Goal: Information Seeking & Learning: Learn about a topic

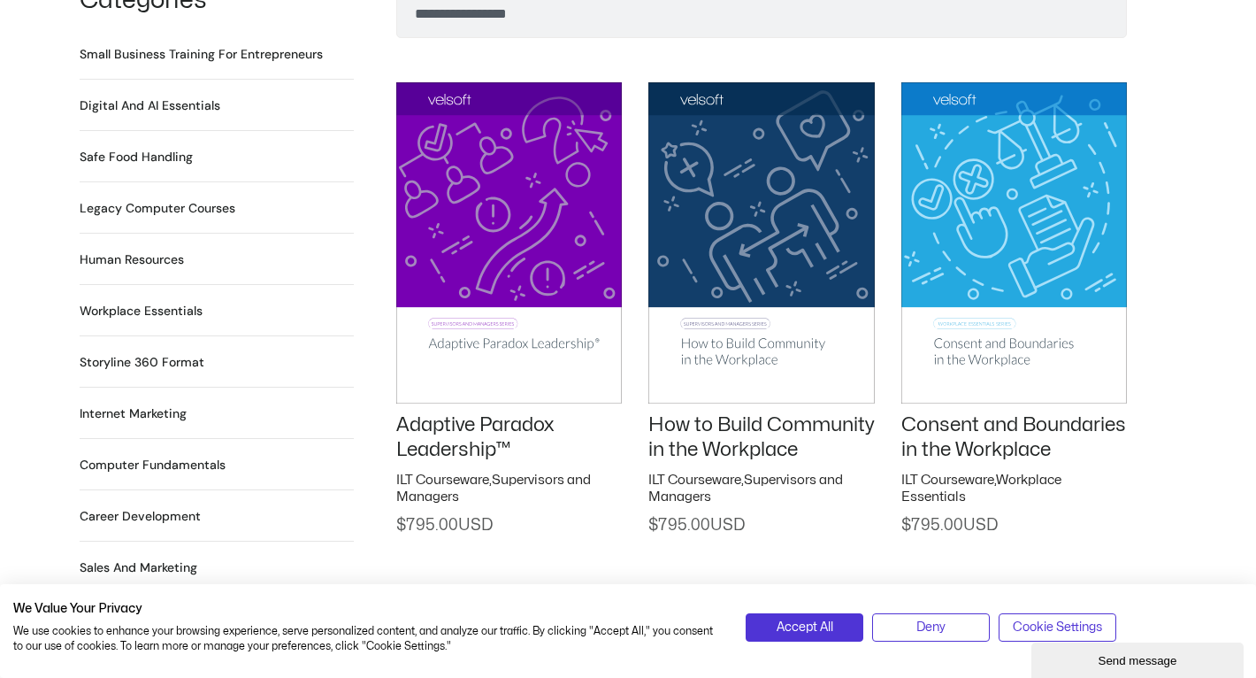
scroll to position [1278, 0]
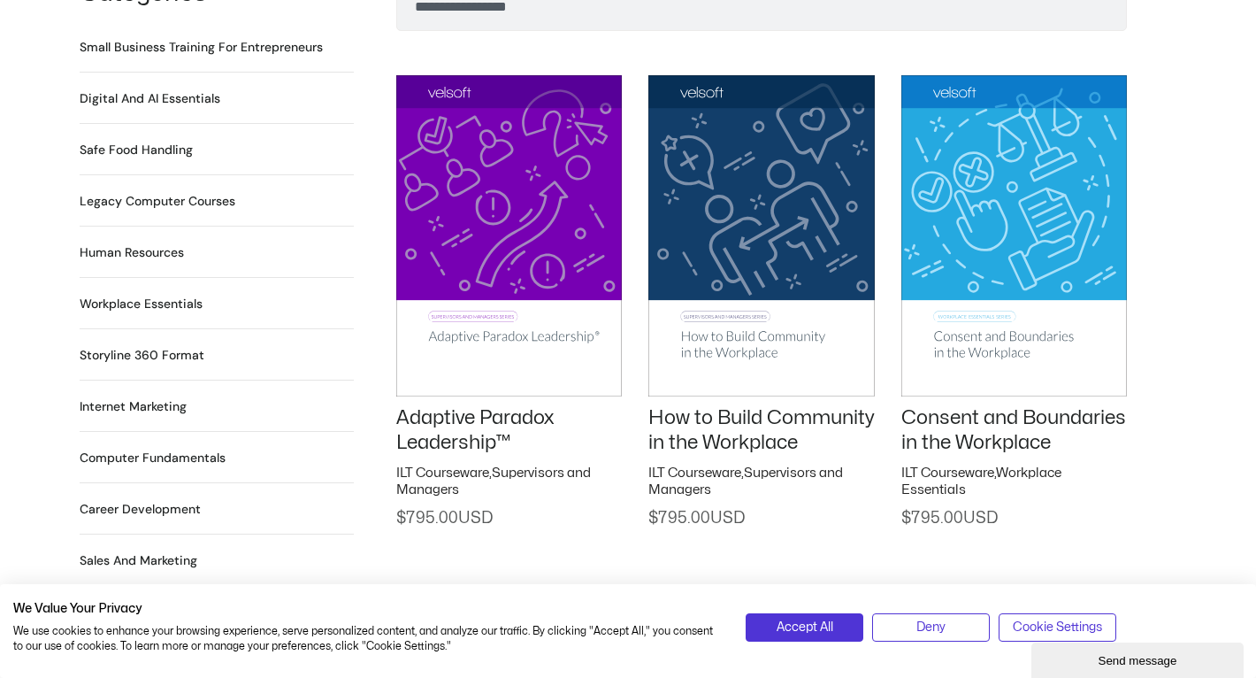
click at [579, 218] on img at bounding box center [509, 235] width 226 height 320
click at [490, 217] on img at bounding box center [509, 235] width 226 height 320
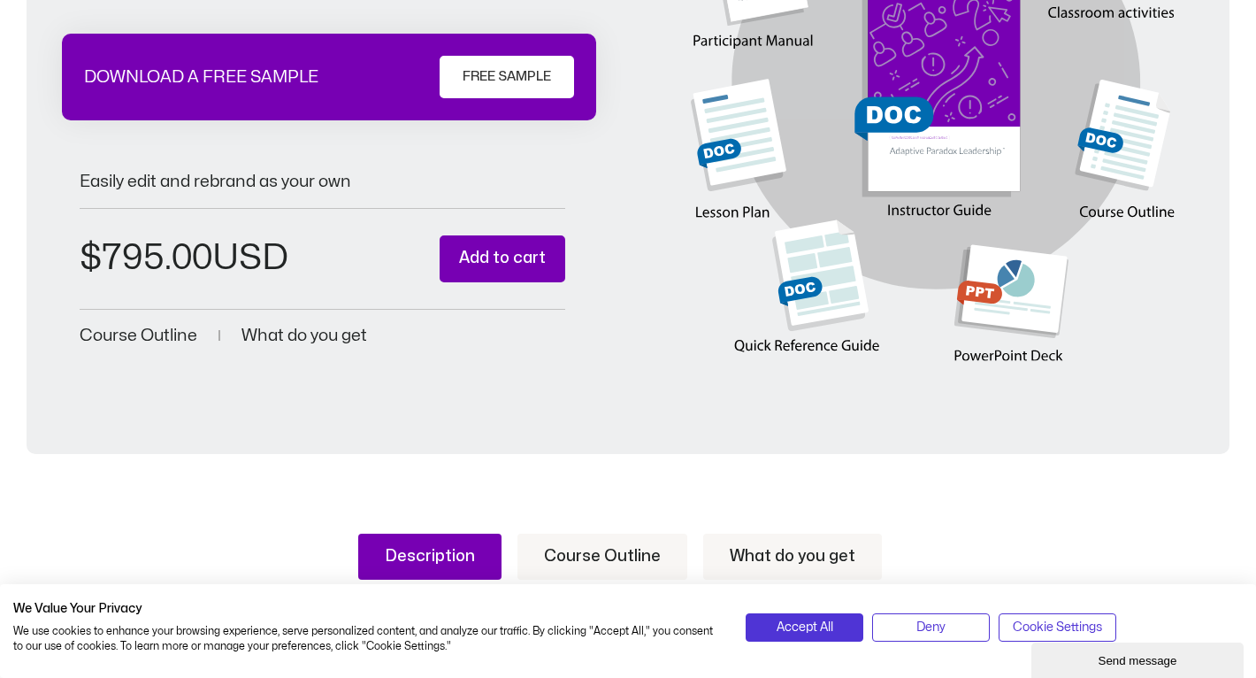
click at [140, 340] on span "Course Outline" at bounding box center [139, 335] width 118 height 17
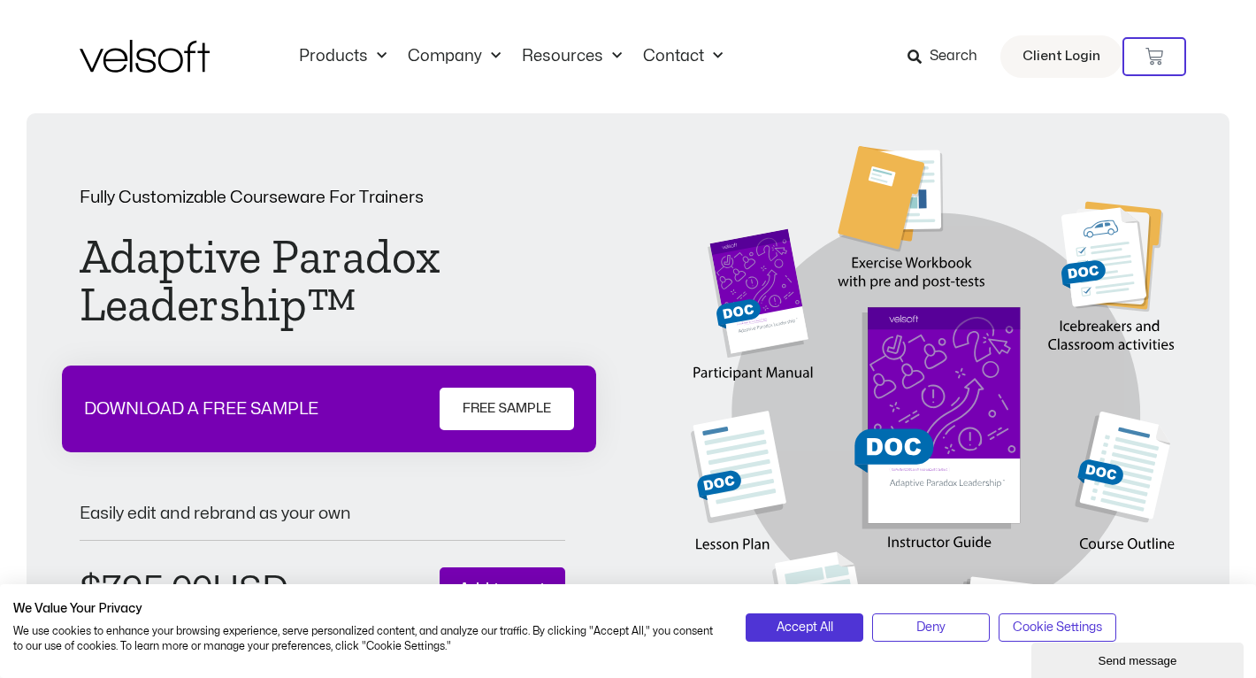
click at [762, 327] on img at bounding box center [934, 435] width 486 height 578
click at [930, 388] on img at bounding box center [934, 435] width 486 height 578
click at [1108, 272] on img at bounding box center [934, 435] width 486 height 578
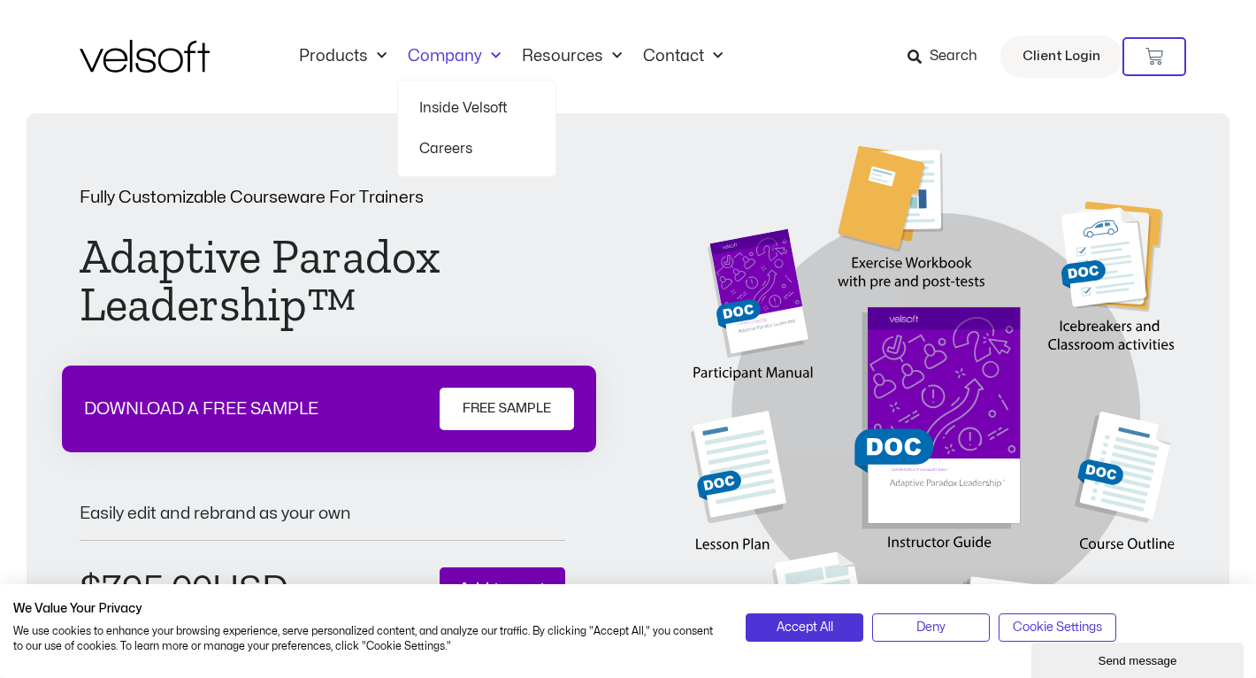
click at [433, 111] on link "Inside Velsoft" at bounding box center [476, 108] width 115 height 41
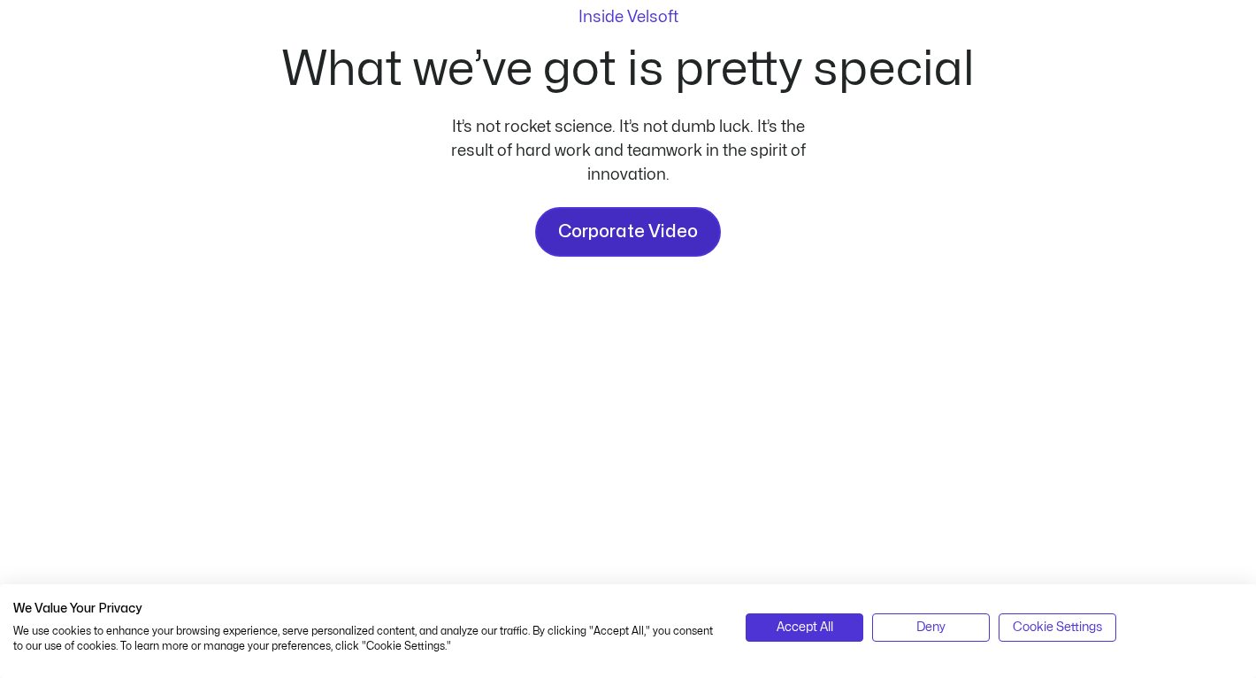
scroll to position [186, 0]
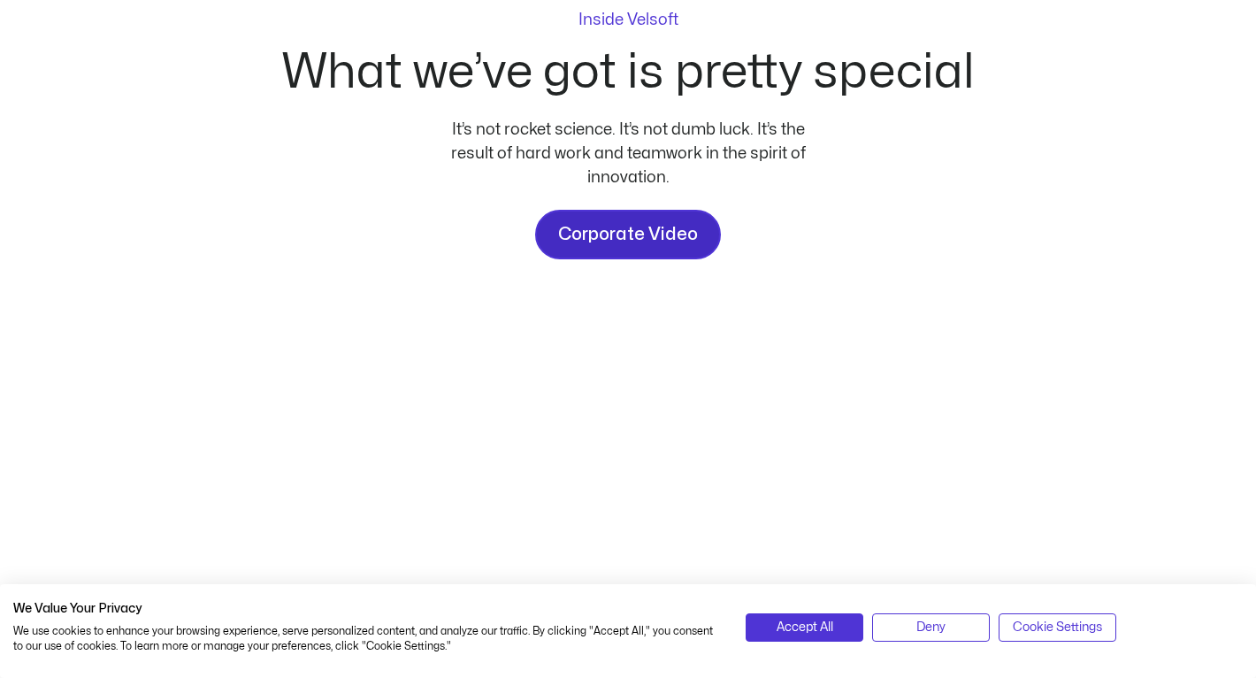
click at [619, 215] on link "Corporate Video" at bounding box center [628, 235] width 186 height 50
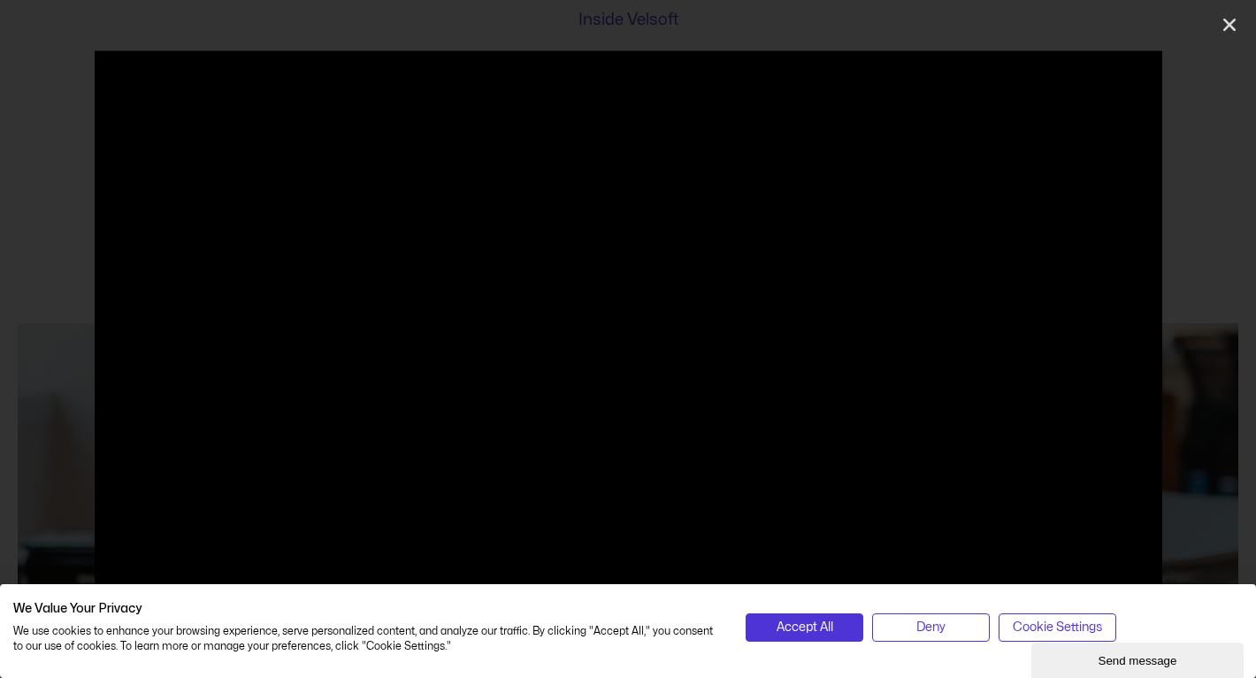
scroll to position [0, 0]
click at [126, 568] on div "| We Value Your Privacy We use cookies to enhance your browsing experience, ser…" at bounding box center [628, 620] width 1256 height 115
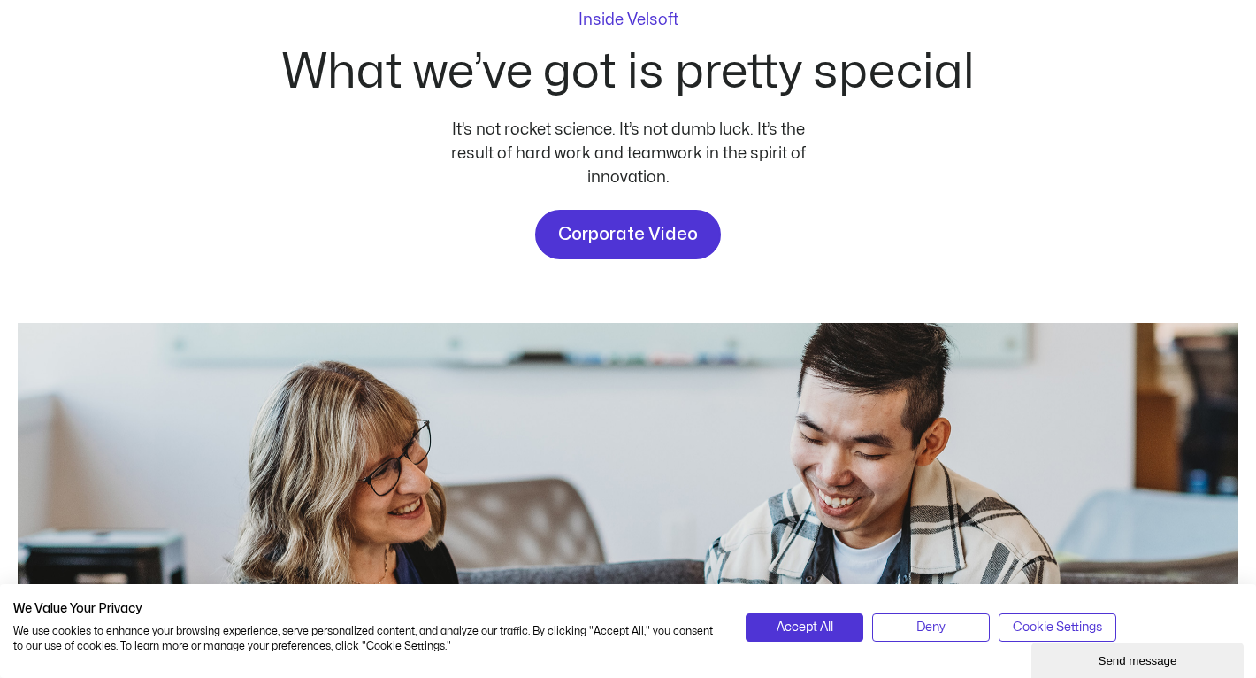
scroll to position [276, 0]
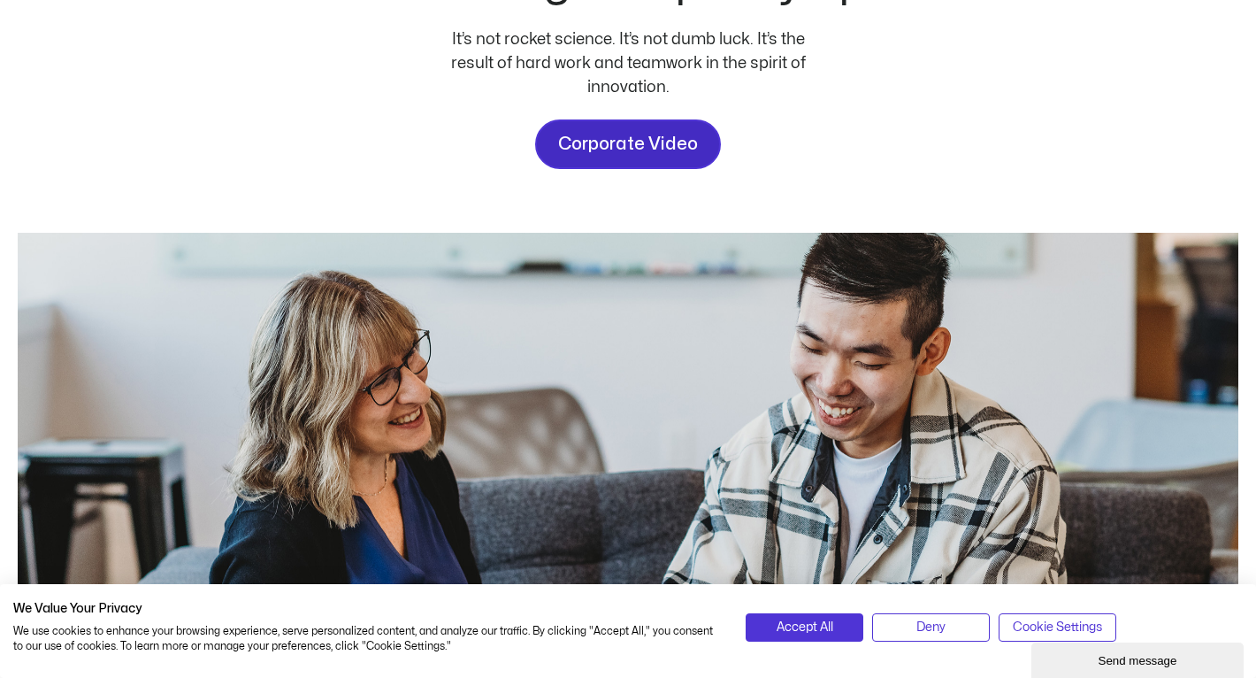
click at [653, 154] on span "Corporate Video" at bounding box center [628, 144] width 140 height 28
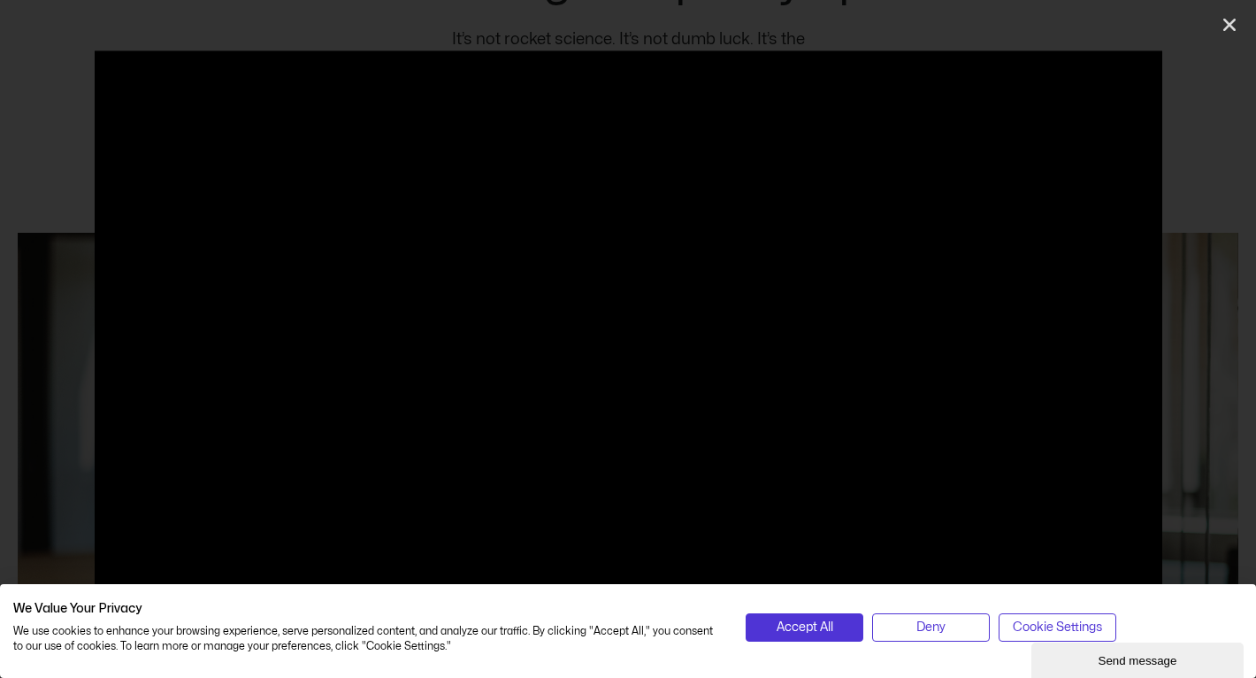
click at [1190, 106] on div at bounding box center [628, 338] width 1256 height 576
click at [1229, 21] on icon "Close (Esc)" at bounding box center [1230, 25] width 18 height 18
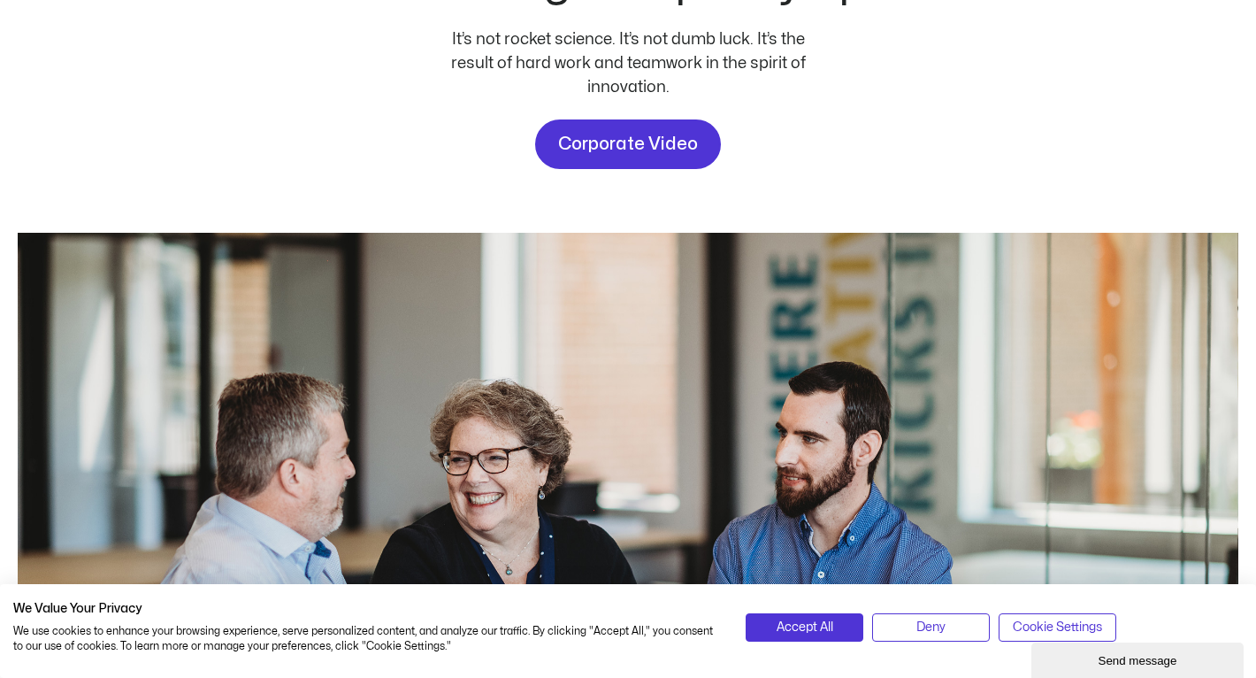
scroll to position [0, 0]
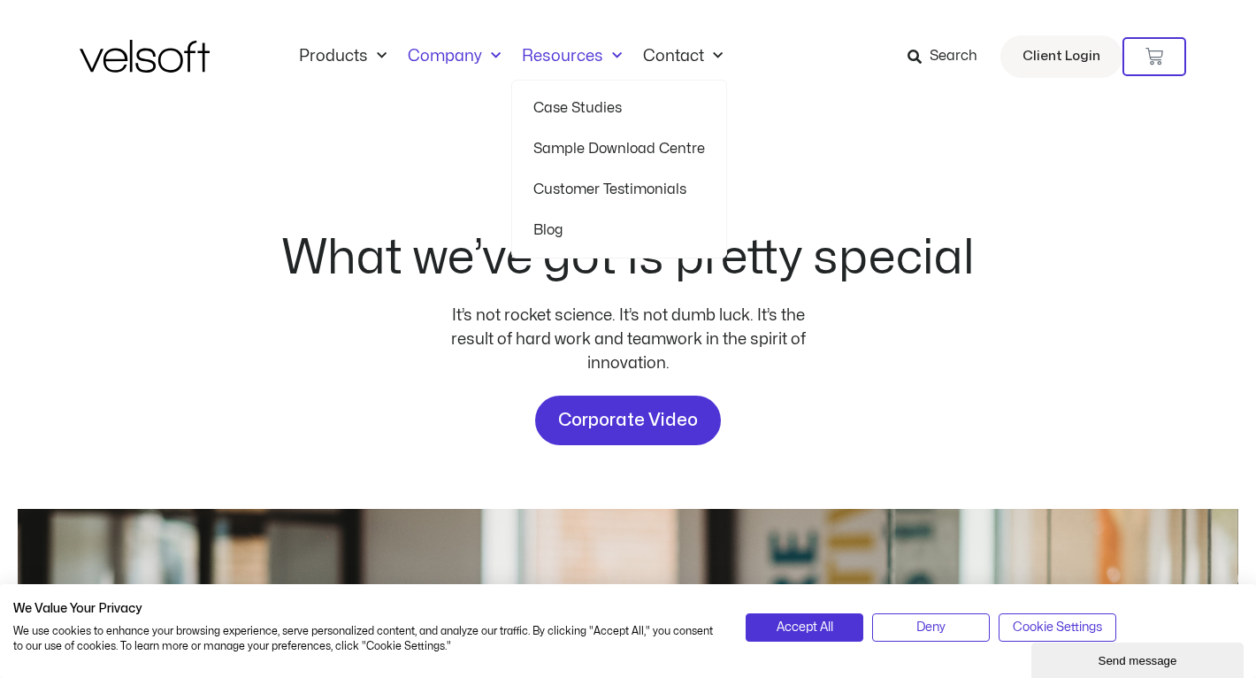
click at [531, 59] on link "Resources" at bounding box center [571, 56] width 121 height 19
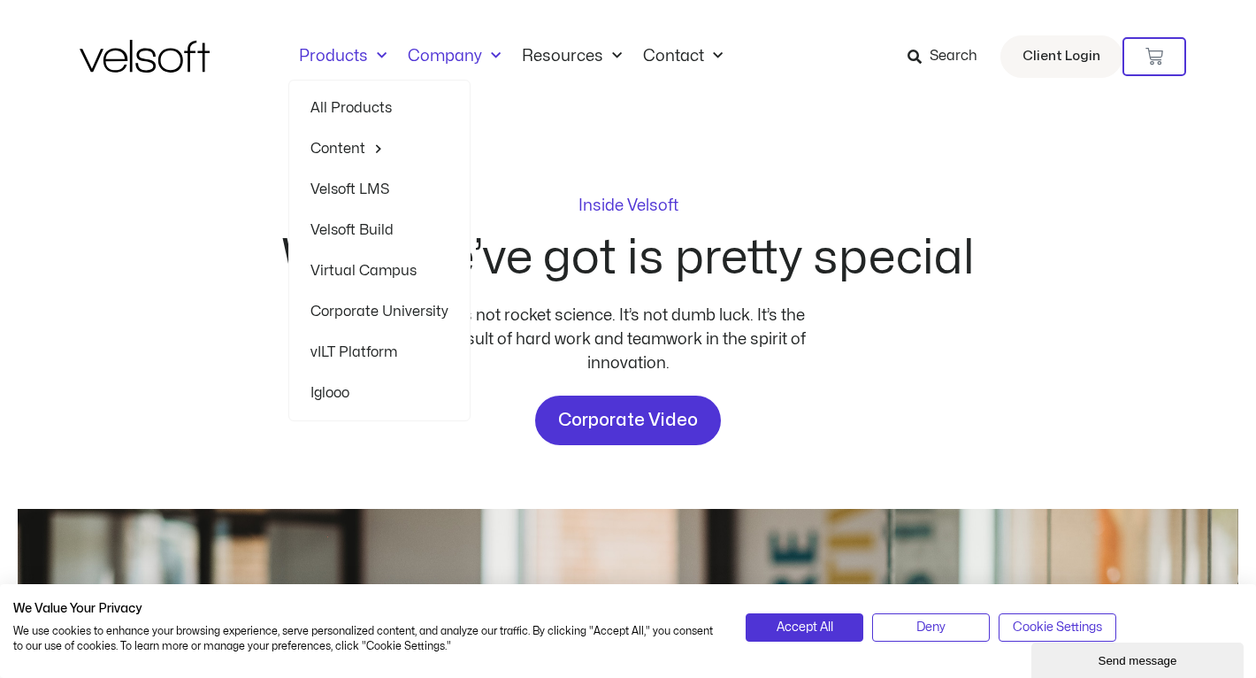
click at [308, 53] on link "Products" at bounding box center [342, 56] width 109 height 19
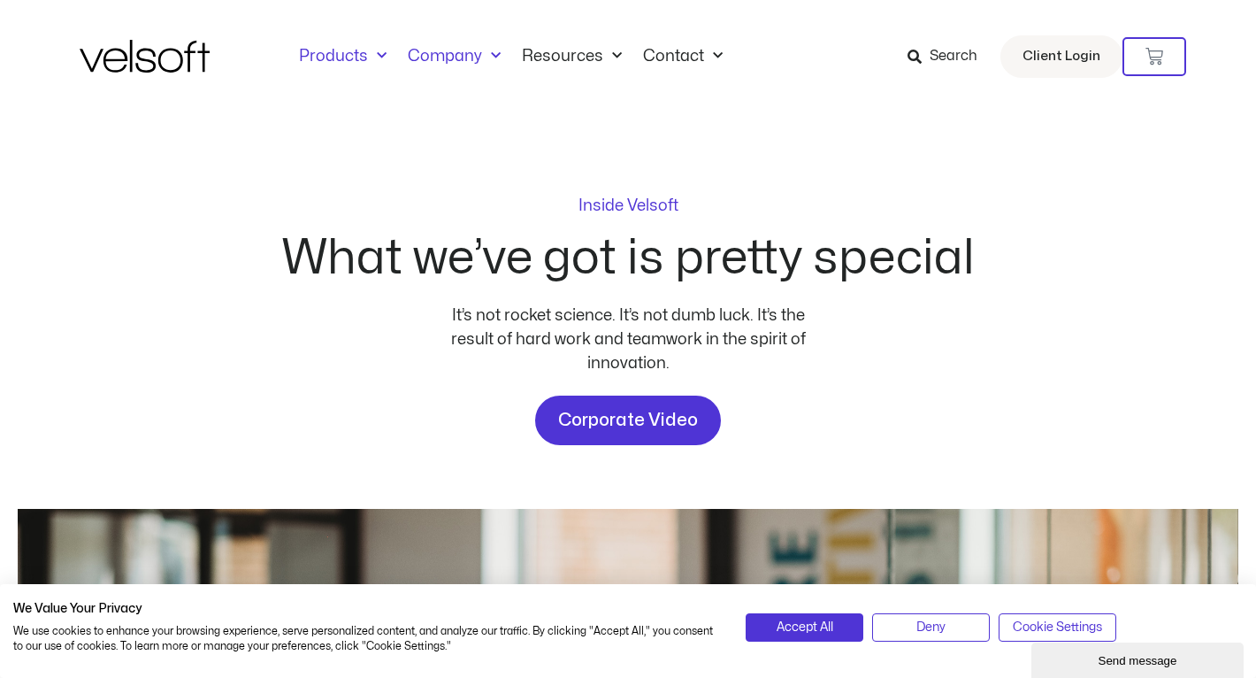
click at [308, 53] on link "Products" at bounding box center [342, 56] width 109 height 19
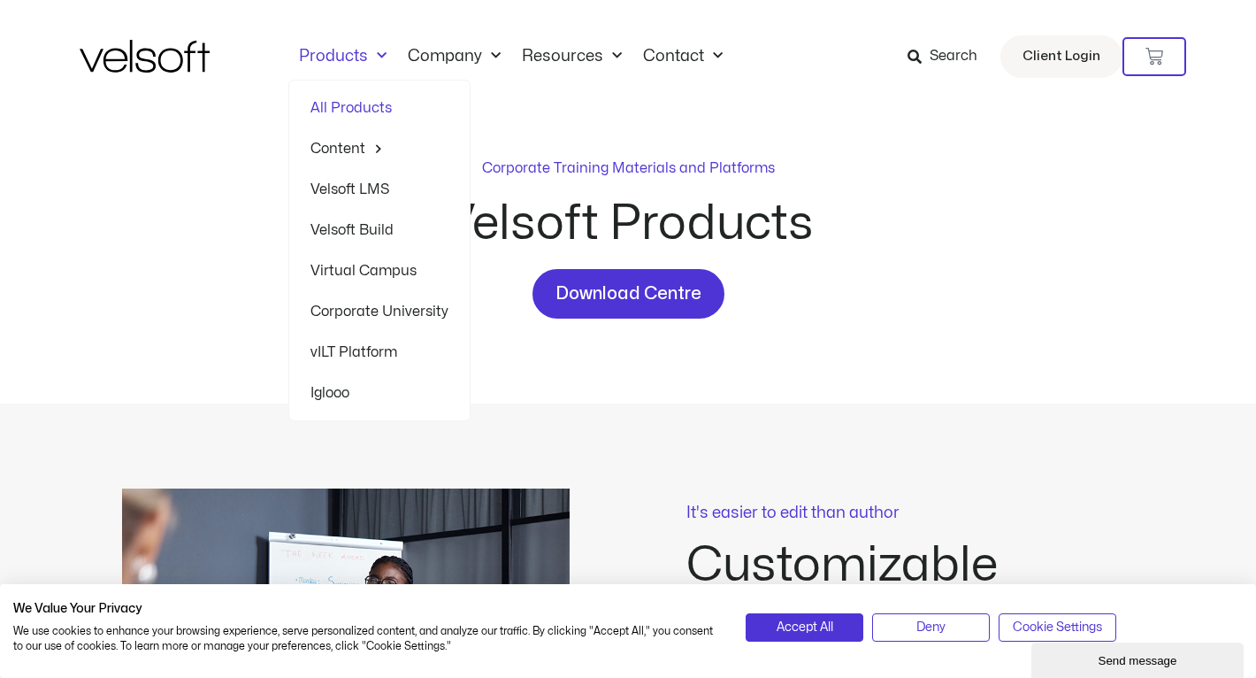
click at [368, 194] on link "Velsoft LMS" at bounding box center [379, 189] width 138 height 41
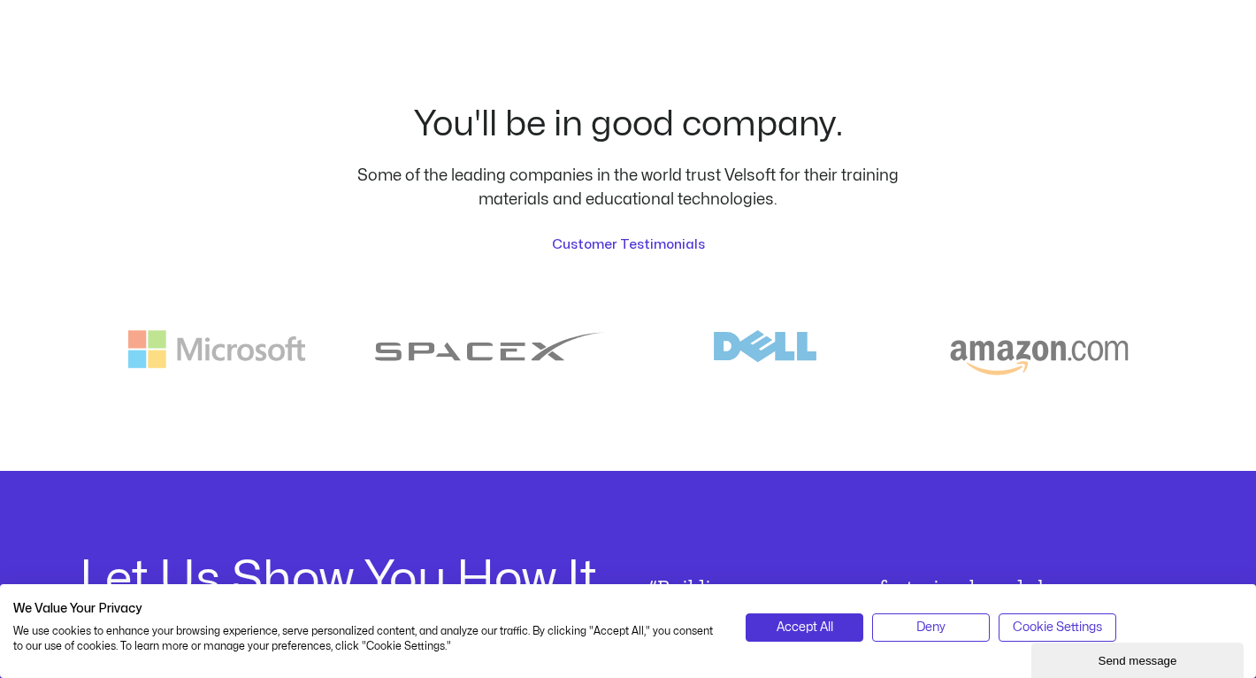
scroll to position [4692, 0]
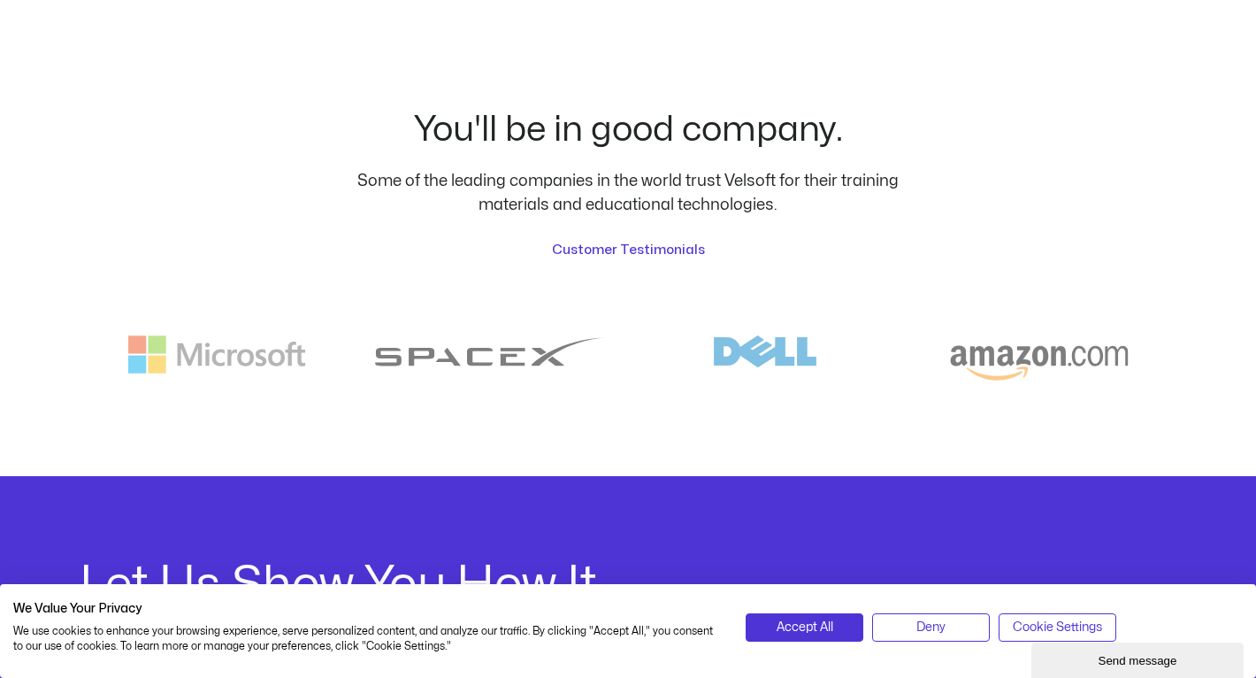
click at [718, 335] on img at bounding box center [765, 357] width 232 height 45
click at [622, 240] on span "Customer Testimonials" at bounding box center [628, 250] width 153 height 21
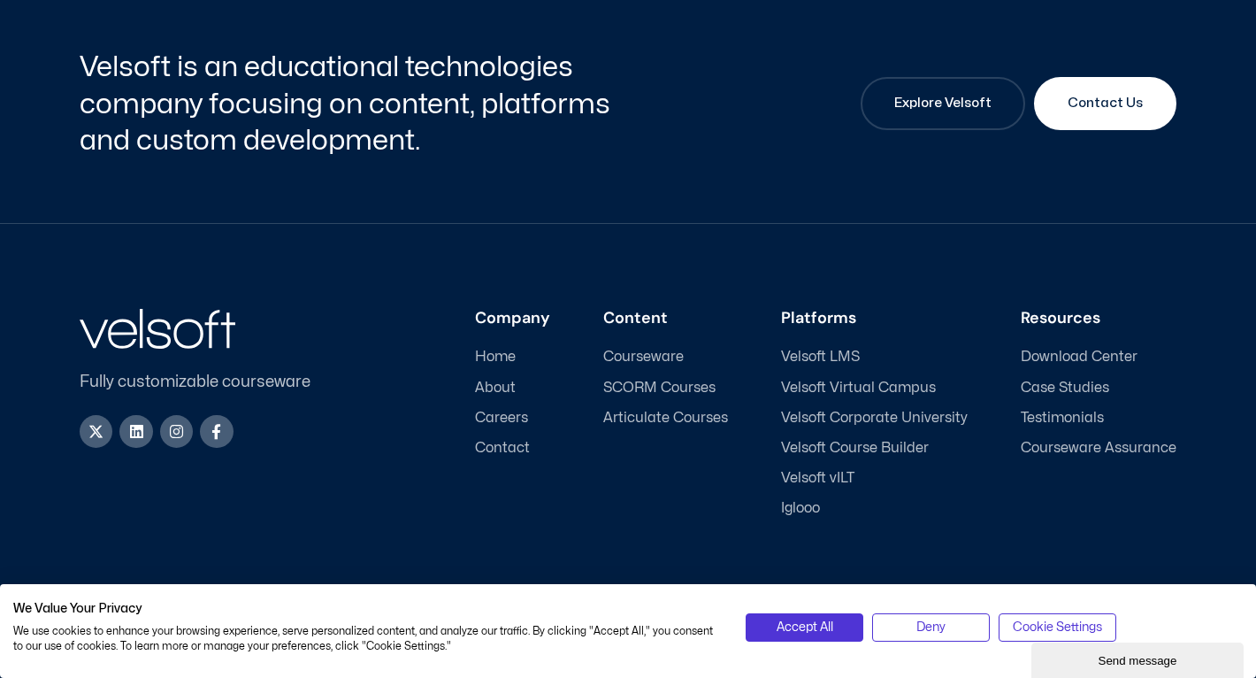
scroll to position [2039, 0]
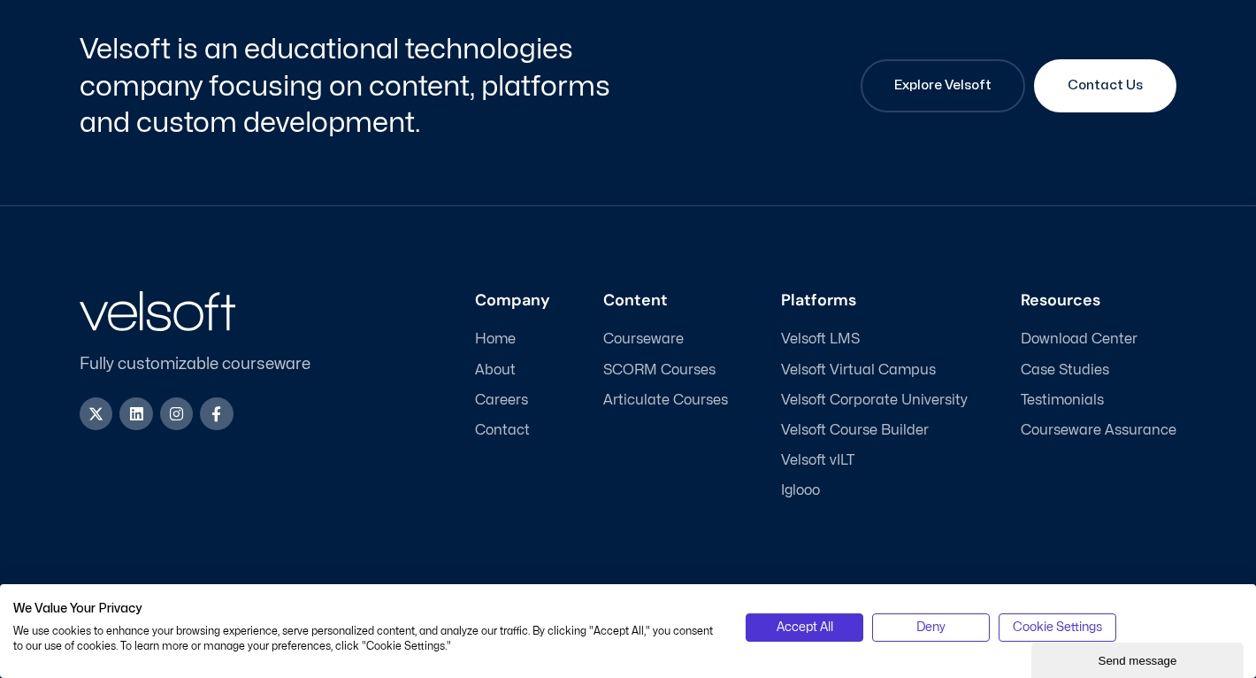
click at [806, 487] on span "Iglooo" at bounding box center [800, 490] width 39 height 17
